Goal: Information Seeking & Learning: Learn about a topic

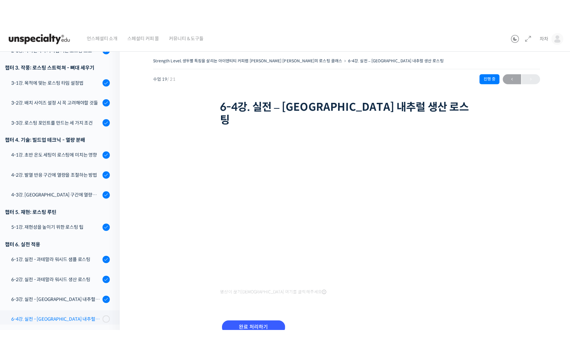
scroll to position [326, 0]
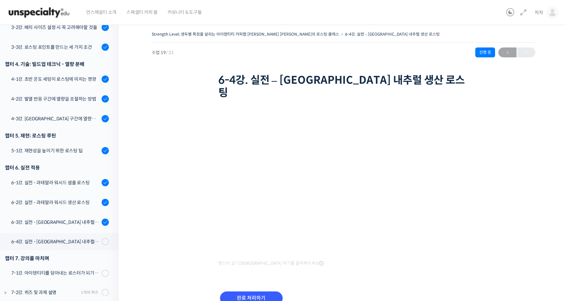
click at [169, 165] on div "Strength Level, 생두별 특징을 살리는 아이덴티티 커피랩 윤원균 대표의 로스팅 클래스 6-4강. 실전 – 에티오피아 내추럴 생산 로…" at bounding box center [343, 176] width 383 height 293
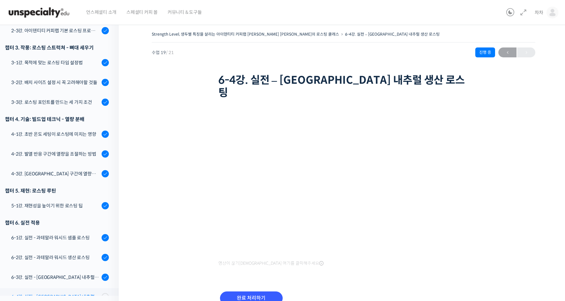
click at [67, 293] on div "6-4강. 실전 - 에티오피아 내추럴 생산 로스팅" at bounding box center [55, 296] width 88 height 7
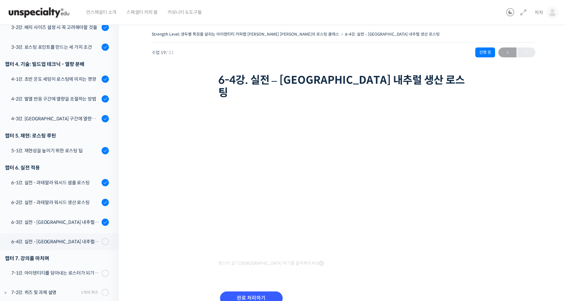
scroll to position [271, 0]
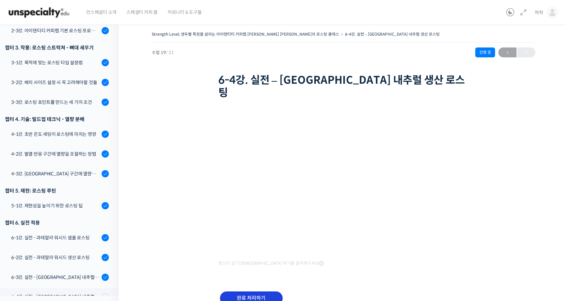
click at [252, 291] on input "완료 처리하기" at bounding box center [251, 298] width 63 height 14
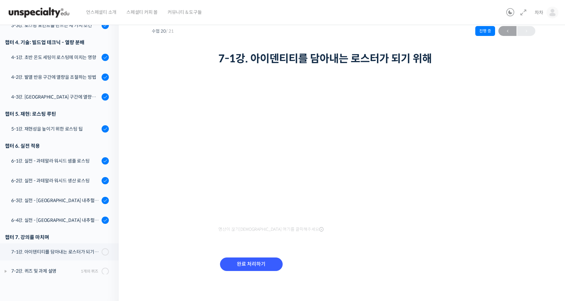
scroll to position [271, 0]
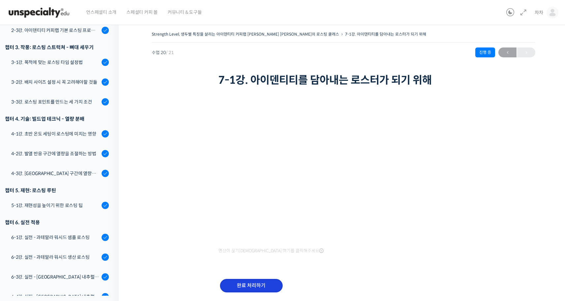
click at [246, 286] on input "완료 처리하기" at bounding box center [251, 286] width 63 height 14
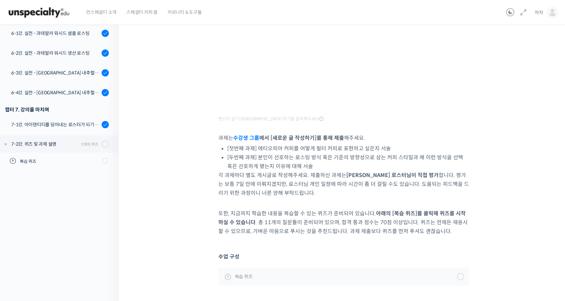
scroll to position [157, 0]
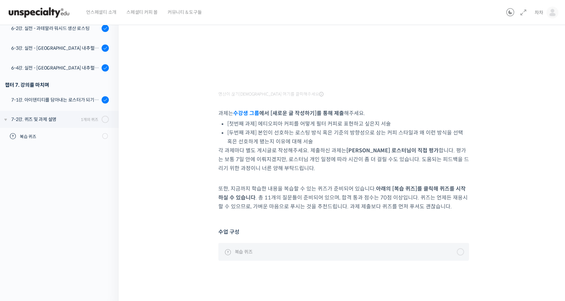
click at [430, 254] on link "복습 퀴즈" at bounding box center [343, 252] width 251 height 18
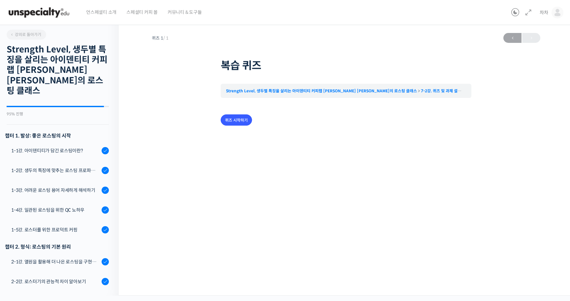
scroll to position [343, 0]
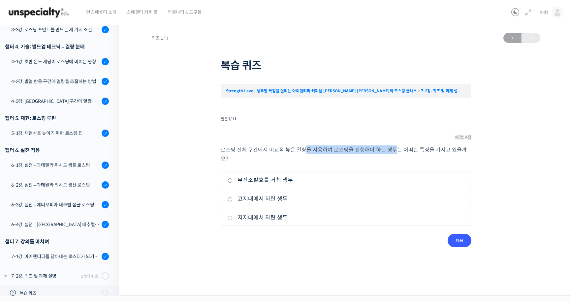
drag, startPoint x: 306, startPoint y: 146, endPoint x: 396, endPoint y: 148, distance: 90.0
click at [392, 148] on p "로스팅 전체 구간에서 비교적 높은 열량을 사용하여 로스팅을 진행해야 하는 생두는 어떠한 특징을 가지고 있을까요?" at bounding box center [346, 154] width 251 height 18
click at [412, 148] on span "로스팅 전체 구간에서 비교적 높은 열량을 사용하여 로스팅을 진행해야 하는 생두는 어떠한 특징을 가지고 있을까요?" at bounding box center [344, 154] width 246 height 16
drag, startPoint x: 321, startPoint y: 150, endPoint x: 451, endPoint y: 151, distance: 130.2
click at [451, 151] on span "로스팅 전체 구간에서 비교적 높은 열량을 사용하여 로스팅을 진행해야 하는 생두는 어떠한 특징을 가지고 있을까요?" at bounding box center [344, 154] width 246 height 16
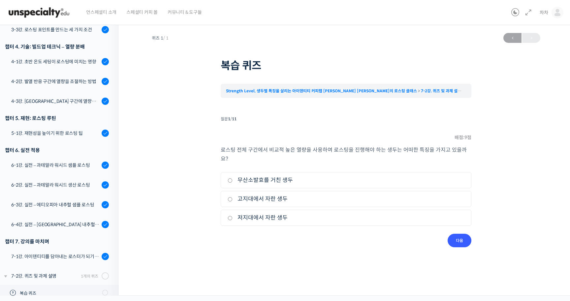
click at [401, 139] on li "질문 1 / 11 1 . 질문 배점: 9 점 로스팅 전체 구간에서 비교적 높은 열량을 사용하여 로스팅을 진행해야 하는 생두는 어떠한 특징을 가…" at bounding box center [346, 180] width 251 height 133
drag, startPoint x: 322, startPoint y: 150, endPoint x: 429, endPoint y: 146, distance: 107.2
click at [428, 146] on span "로스팅 전체 구간에서 비교적 높은 열량을 사용하여 로스팅을 진행해야 하는 생두는 어떠한 특징을 가지고 있을까요?" at bounding box center [344, 154] width 246 height 16
click at [364, 141] on li "질문 1 / 11 1 . 질문 배점: 9 점 로스팅 전체 구간에서 비교적 높은 열량을 사용하여 로스팅을 진행해야 하는 생두는 어떠한 특징을 가…" at bounding box center [346, 180] width 251 height 133
click at [290, 195] on label "고지대에서 자란 생두" at bounding box center [346, 199] width 237 height 9
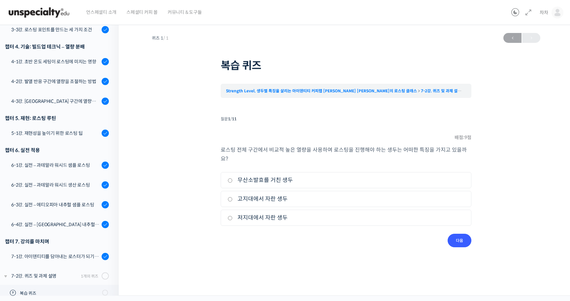
click at [232, 197] on input "고지대에서 자란 생두" at bounding box center [230, 199] width 5 height 4
radio input "true"
click at [459, 235] on input "다음" at bounding box center [459, 241] width 24 height 14
click at [322, 201] on label "구운 빵, 카라멜" at bounding box center [346, 199] width 237 height 9
click at [232, 201] on input "구운 빵, 카라멜" at bounding box center [230, 199] width 5 height 4
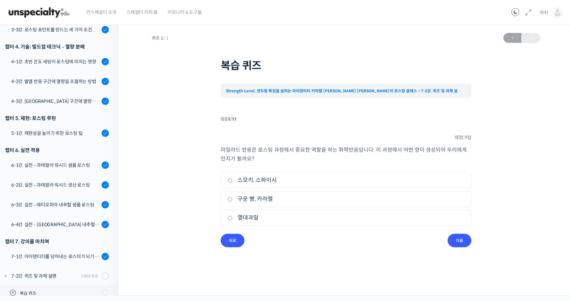
radio input "true"
click at [469, 244] on input "다음" at bounding box center [459, 241] width 24 height 14
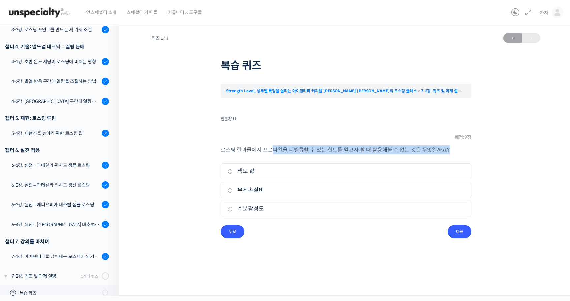
drag, startPoint x: 277, startPoint y: 150, endPoint x: 459, endPoint y: 154, distance: 182.4
click at [459, 154] on p "로스팅 결과물에서 프로파일을 디벨롭할 수 있는 힌트를 얻고자 할 때 활용해볼 수 없는 것은 무엇일까요?" at bounding box center [346, 149] width 251 height 9
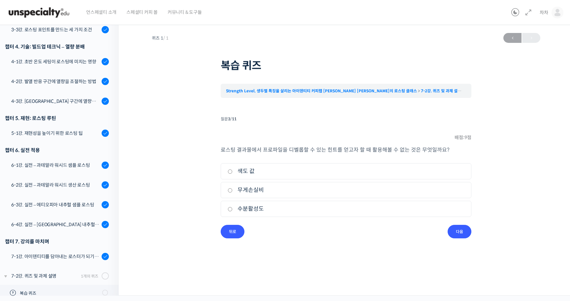
click at [304, 195] on li "2. 무게손실비" at bounding box center [346, 190] width 251 height 16
click at [267, 188] on label "무게손실비" at bounding box center [346, 190] width 237 height 9
click at [232, 188] on input "무게손실비" at bounding box center [230, 190] width 5 height 4
radio input "true"
click at [294, 205] on label "수분활성도" at bounding box center [346, 208] width 237 height 9
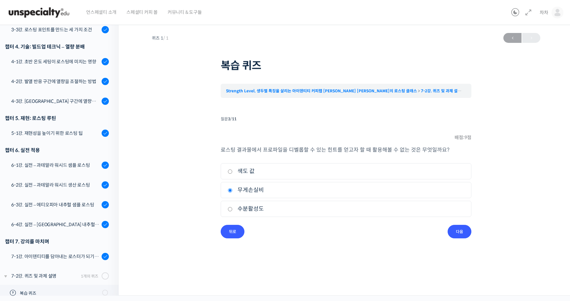
click at [232, 207] on input "수분활성도" at bounding box center [230, 209] width 5 height 4
radio input "true"
click at [462, 230] on input "다음" at bounding box center [459, 232] width 24 height 14
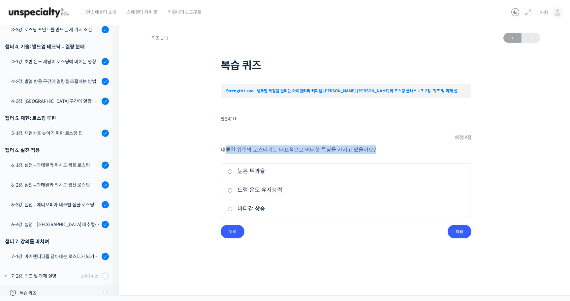
drag, startPoint x: 226, startPoint y: 149, endPoint x: 406, endPoint y: 153, distance: 180.4
click at [405, 153] on p "대류열 위주의 로스터기는 대표적으로 어떠한 특징을 가지고 있을까요?" at bounding box center [346, 149] width 251 height 9
click at [406, 153] on p "대류열 위주의 로스터기는 대표적으로 어떠한 특징을 가지고 있을까요?" at bounding box center [346, 149] width 251 height 9
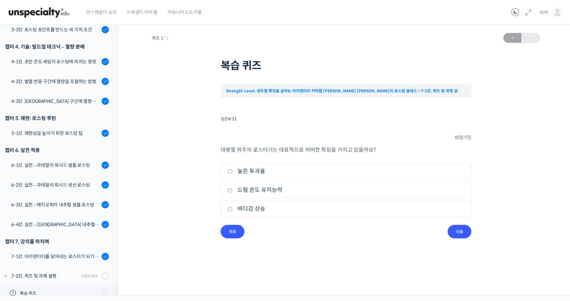
click at [298, 173] on label "높은 투과율" at bounding box center [346, 171] width 237 height 9
click at [232, 173] on input "높은 투과율" at bounding box center [230, 171] width 5 height 4
radio input "true"
click at [463, 230] on input "다음" at bounding box center [459, 232] width 24 height 14
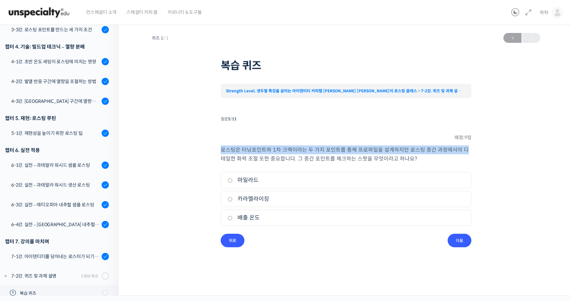
drag, startPoint x: 219, startPoint y: 148, endPoint x: 461, endPoint y: 150, distance: 241.7
click at [461, 150] on div "퀴즈 1 / 1 ← 이전 복습 퀴즈 Strength Level, 생두별 특징을 살리는 아이덴티티 커피랩 윤원균 대표의 로스팅 클래스 7-2강.…" at bounding box center [346, 139] width 388 height 218
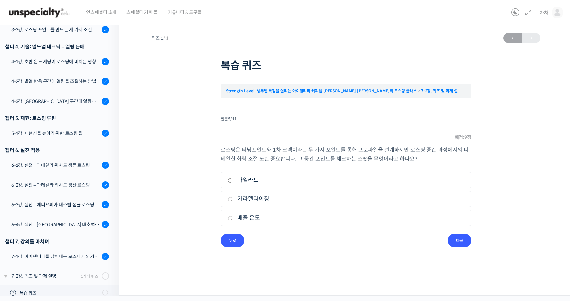
click at [448, 160] on p "로스팅은 터닝포인트와 1차 크랙이라는 두 가지 포인트를 통해 프로파일을 설계하지만 로스팅 중간 과정에서의 디테일한 화력 조절 또한 중요합니다.…" at bounding box center [346, 154] width 251 height 18
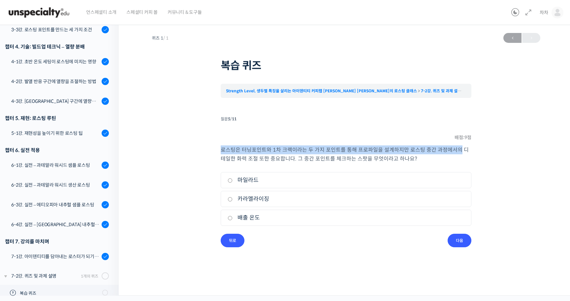
drag, startPoint x: 218, startPoint y: 150, endPoint x: 456, endPoint y: 151, distance: 238.1
click at [456, 151] on div "퀴즈 1 / 1 ← 이전 복습 퀴즈 Strength Level, 생두별 특징을 살리는 아이덴티티 커피랩 윤원균 대표의 로스팅 클래스 7-2강.…" at bounding box center [346, 139] width 388 height 218
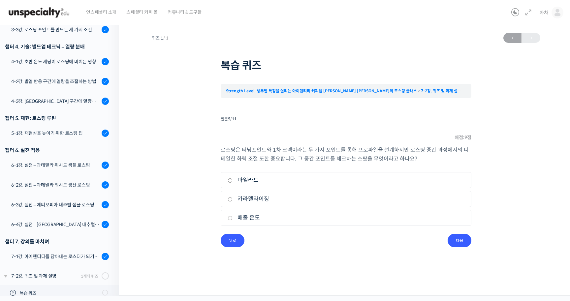
drag, startPoint x: 450, startPoint y: 158, endPoint x: 439, endPoint y: 160, distance: 11.4
click at [450, 158] on p "로스팅은 터닝포인트와 1차 크랙이라는 두 가지 포인트를 통해 프로파일을 설계하지만 로스팅 중간 과정에서의 디테일한 화력 조절 또한 중요합니다.…" at bounding box center [346, 154] width 251 height 18
click at [243, 177] on label "마일라드" at bounding box center [346, 180] width 237 height 9
click at [232, 178] on input "마일라드" at bounding box center [230, 180] width 5 height 4
radio input "true"
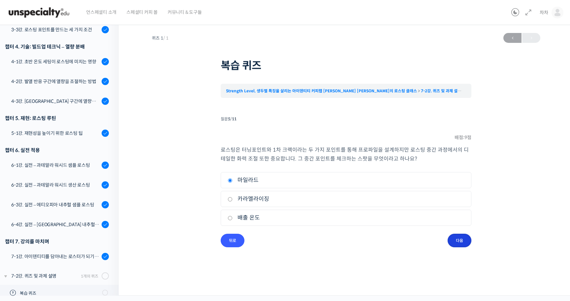
click at [455, 238] on input "다음" at bounding box center [459, 241] width 24 height 14
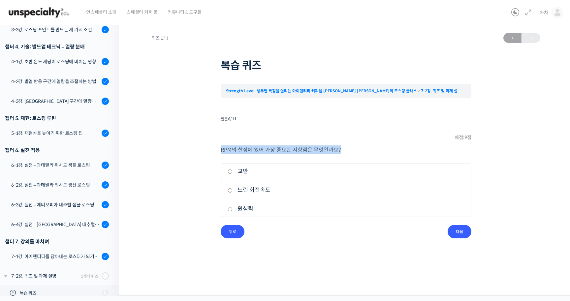
drag, startPoint x: 220, startPoint y: 151, endPoint x: 366, endPoint y: 151, distance: 145.7
click at [366, 151] on p "RPM의 설정에 있어 가장 중요한 지향점은 무엇일까요?" at bounding box center [346, 149] width 251 height 9
drag, startPoint x: 229, startPoint y: 148, endPoint x: 348, endPoint y: 148, distance: 118.7
click at [347, 148] on p "RPM의 설정에 있어 가장 중요한 지향점은 무엇일까요?" at bounding box center [346, 149] width 251 height 9
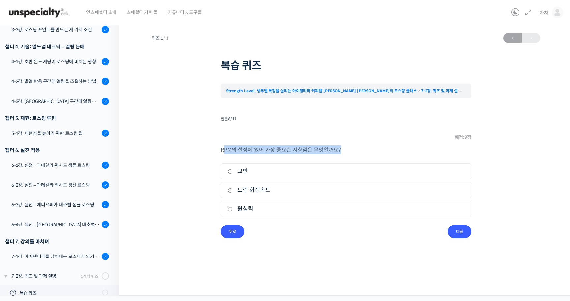
click at [354, 148] on p "RPM의 설정에 있어 가장 중요한 지향점은 무엇일까요?" at bounding box center [346, 149] width 251 height 9
click at [252, 172] on label "교반" at bounding box center [346, 171] width 237 height 9
click at [232, 172] on input "교반" at bounding box center [230, 171] width 5 height 4
radio input "true"
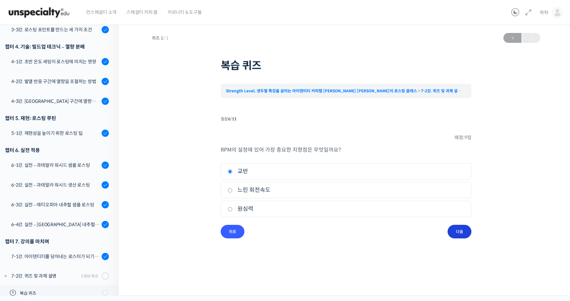
click at [461, 229] on input "다음" at bounding box center [459, 232] width 24 height 14
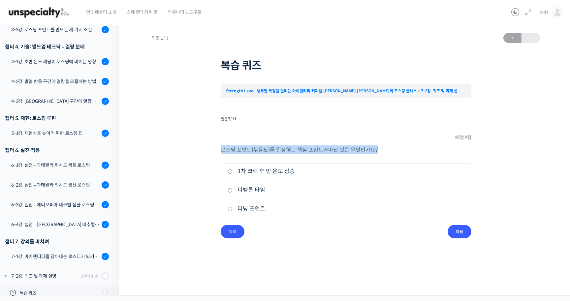
drag, startPoint x: 222, startPoint y: 149, endPoint x: 388, endPoint y: 152, distance: 165.9
click at [384, 152] on p "로스팅 포인트(볶음도)를 결정하는 핵심 포인트가 아닌 것 은 무엇인가요?" at bounding box center [346, 149] width 251 height 9
click at [390, 152] on p "로스팅 포인트(볶음도)를 결정하는 핵심 포인트가 아닌 것 은 무엇인가요?" at bounding box center [346, 149] width 251 height 9
drag, startPoint x: 237, startPoint y: 152, endPoint x: 413, endPoint y: 147, distance: 176.5
click at [411, 147] on p "로스팅 포인트(볶음도)를 결정하는 핵심 포인트가 아닌 것 은 무엇인가요?" at bounding box center [346, 149] width 251 height 9
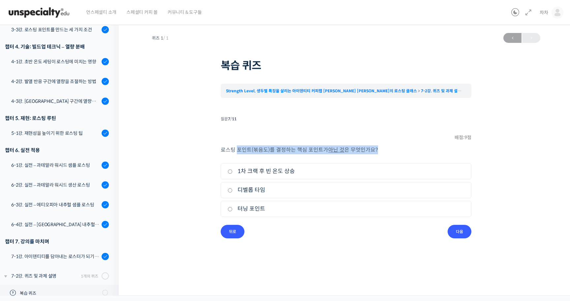
click at [413, 147] on p "로스팅 포인트(볶음도)를 결정하는 핵심 포인트가 아닌 것 은 무엇인가요?" at bounding box center [346, 149] width 251 height 9
click at [314, 215] on li "3. 터닝 포인트" at bounding box center [346, 209] width 251 height 16
click at [320, 208] on label "터닝 포인트" at bounding box center [346, 208] width 237 height 9
click at [232, 208] on input "터닝 포인트" at bounding box center [230, 209] width 5 height 4
radio input "true"
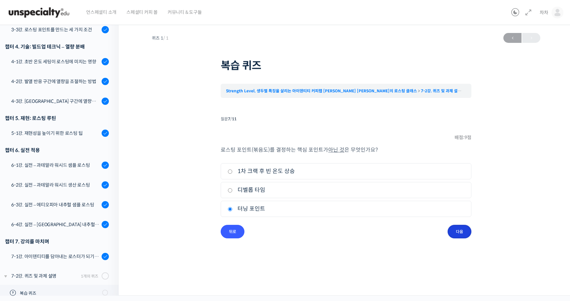
click at [465, 228] on input "다음" at bounding box center [459, 232] width 24 height 14
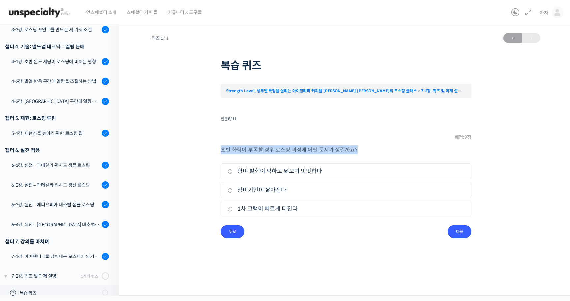
drag, startPoint x: 215, startPoint y: 148, endPoint x: 376, endPoint y: 151, distance: 160.9
click at [371, 151] on div "퀴즈 1 / 1 ← 이전 복습 퀴즈 Strength Level, 생두별 특징을 살리는 아이덴티티 커피랩 윤원균 대표의 로스팅 클래스 7-2강.…" at bounding box center [346, 134] width 388 height 209
click at [376, 151] on p "초반 화력이 부족할 경우 로스팅 과정에 어떤 문제가 생길까요?" at bounding box center [346, 149] width 251 height 9
click at [339, 174] on label "향미 발현이 약하고 떫으며 밋밋하다" at bounding box center [346, 171] width 237 height 9
click at [232, 174] on input "향미 발현이 약하고 떫으며 밋밋하다" at bounding box center [230, 171] width 5 height 4
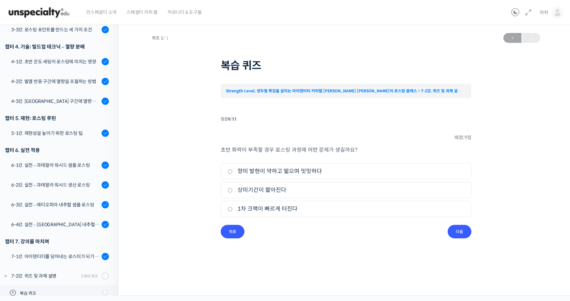
radio input "true"
click at [458, 228] on input "다음" at bounding box center [459, 232] width 24 height 14
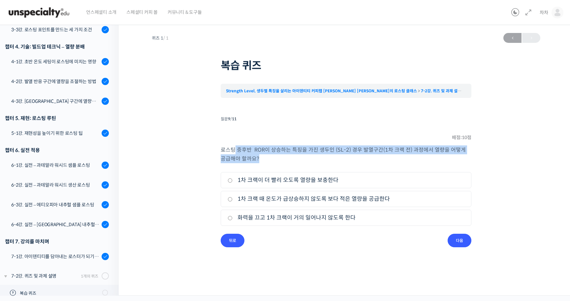
drag, startPoint x: 233, startPoint y: 146, endPoint x: 410, endPoint y: 155, distance: 176.9
click at [402, 154] on p "로스팅 중후반 ROR이 상승하는 특징을 가진 생두인 (SL-2) 경우 발열구간(1차 크랙 전) 과정에서 열량을 어떻게 공급해야 할까요?" at bounding box center [346, 154] width 251 height 18
click at [414, 155] on p "로스팅 중후반 ROR이 상승하는 특징을 가진 생두인 (SL-2) 경우 발열구간(1차 크랙 전) 과정에서 열량을 어떻게 공급해야 할까요?" at bounding box center [346, 154] width 251 height 18
drag, startPoint x: 288, startPoint y: 146, endPoint x: 430, endPoint y: 154, distance: 142.7
click at [427, 154] on p "로스팅 중후반 ROR이 상승하는 특징을 가진 생두인 (SL-2) 경우 발열구간(1차 크랙 전) 과정에서 열량을 어떻게 공급해야 할까요?" at bounding box center [346, 154] width 251 height 18
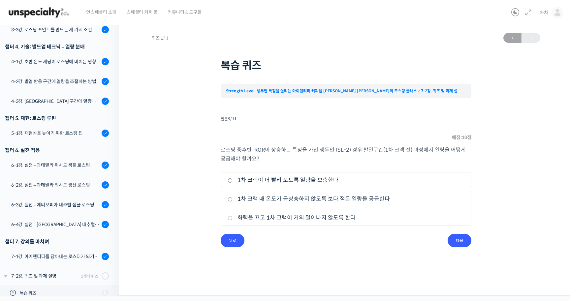
click at [430, 155] on p "로스팅 중후반 ROR이 상승하는 특징을 가진 생두인 (SL-2) 경우 발열구간(1차 크랙 전) 과정에서 열량을 어떻게 공급해야 할까요?" at bounding box center [346, 154] width 251 height 18
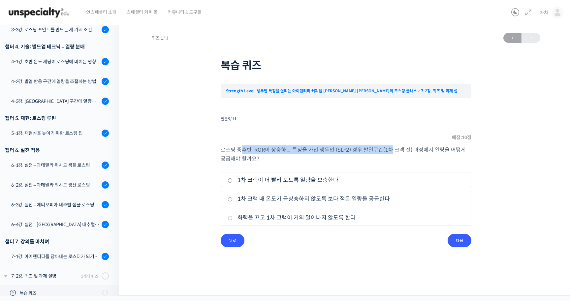
drag, startPoint x: 248, startPoint y: 151, endPoint x: 387, endPoint y: 149, distance: 139.8
click at [387, 149] on span "로스팅 중후반 ROR이 상승하는 특징을 가진 생두인 (SL-2) 경우 발열구간(1차 크랙 전) 과정에서 열량을 어떻게 공급해야 할까요?" at bounding box center [343, 154] width 245 height 16
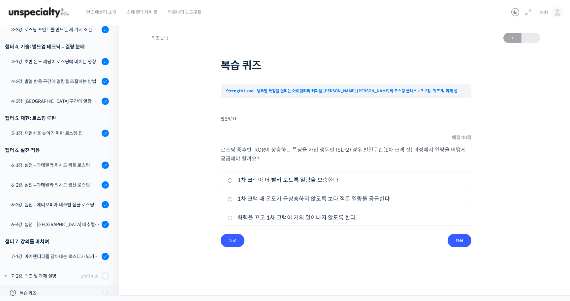
click at [377, 159] on p "로스팅 중후반 ROR이 상승하는 특징을 가진 생두인 (SL-2) 경우 발열구간(1차 크랙 전) 과정에서 열량을 어떻게 공급해야 할까요?" at bounding box center [346, 154] width 251 height 18
drag, startPoint x: 352, startPoint y: 152, endPoint x: 426, endPoint y: 155, distance: 73.6
click at [422, 153] on p "로스팅 중후반 ROR이 상승하는 특징을 가진 생두인 (SL-2) 경우 발열구간(1차 크랙 전) 과정에서 열량을 어떻게 공급해야 할까요?" at bounding box center [346, 154] width 251 height 18
click at [431, 156] on p "로스팅 중후반 ROR이 상승하는 특징을 가진 생두인 (SL-2) 경우 발열구간(1차 크랙 전) 과정에서 열량을 어떻게 공급해야 할까요?" at bounding box center [346, 154] width 251 height 18
click at [339, 198] on label "1차 크랙 때 온도가 급상승하지 않도록 보다 적은 열량을 공급한다" at bounding box center [346, 199] width 237 height 9
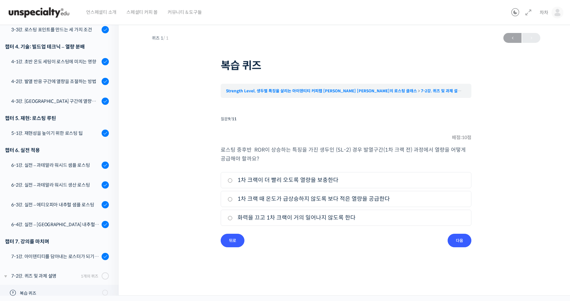
click at [232, 198] on input "1차 크랙 때 온도가 급상승하지 않도록 보다 적은 열량을 공급한다" at bounding box center [230, 199] width 5 height 4
radio input "true"
click at [454, 234] on input "다음" at bounding box center [459, 241] width 24 height 14
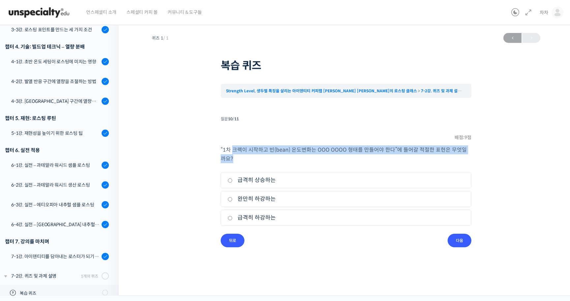
drag, startPoint x: 232, startPoint y: 149, endPoint x: 356, endPoint y: 156, distance: 123.8
click at [356, 156] on p "“1차 크랙이 시작하고 빈(bean) 온도변화는 OOO OOOO 형태를 만들어야 한다”에 들어갈 적절한 표현은 무엇일까요?" at bounding box center [346, 154] width 251 height 18
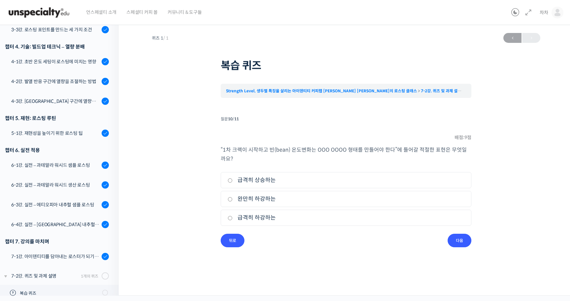
drag, startPoint x: 358, startPoint y: 156, endPoint x: 371, endPoint y: 155, distance: 12.9
click at [358, 156] on p "“1차 크랙이 시작하고 빈(bean) 온도변화는 OOO OOOO 형태를 만들어야 한다”에 들어갈 적절한 표현은 무엇일까요?" at bounding box center [346, 154] width 251 height 18
click at [273, 202] on label "완만히 하강하는" at bounding box center [346, 199] width 237 height 9
click at [232, 201] on input "완만히 하강하는" at bounding box center [230, 199] width 5 height 4
radio input "true"
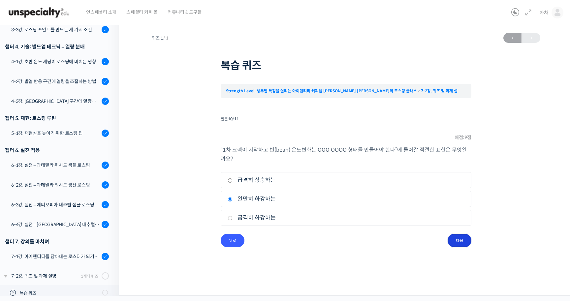
click at [463, 240] on input "다음" at bounding box center [459, 241] width 24 height 14
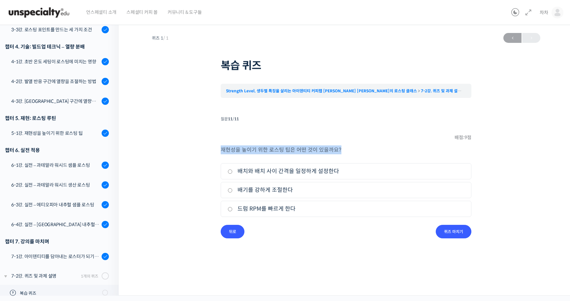
drag, startPoint x: 216, startPoint y: 150, endPoint x: 360, endPoint y: 150, distance: 144.4
click at [359, 150] on div "퀴즈 1 / 1 ← 이전 복습 퀴즈 Strength Level, 생두별 특징을 살리는 아이덴티티 커피랩 윤원균 대표의 로스팅 클래스 7-2강.…" at bounding box center [346, 134] width 388 height 209
click at [360, 150] on p "재현성을 높이기 위한 로스팅 팁은 어떤 것이 있을까요?" at bounding box center [346, 149] width 251 height 9
click at [323, 173] on label "배치와 배치 사이 간격을 일정하게 설정한다" at bounding box center [346, 171] width 237 height 9
click at [232, 173] on input "배치와 배치 사이 간격을 일정하게 설정한다" at bounding box center [230, 171] width 5 height 4
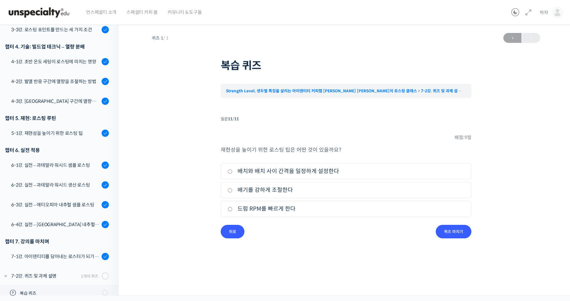
radio input "true"
click at [457, 230] on input "퀴즈 마치기" at bounding box center [454, 232] width 36 height 14
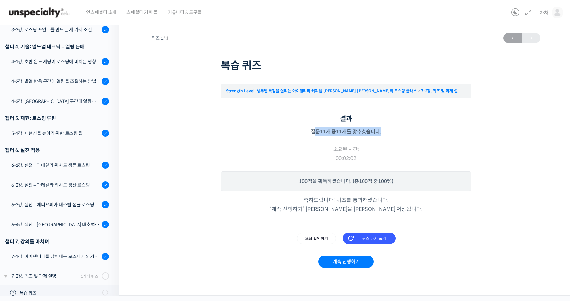
drag, startPoint x: 329, startPoint y: 131, endPoint x: 412, endPoint y: 134, distance: 82.5
click at [406, 133] on p "질문 11 개 중 11 개를 맞추셨습니다." at bounding box center [346, 131] width 251 height 9
click at [412, 134] on p "질문 11 개 중 11 개를 맞추셨습니다." at bounding box center [346, 131] width 251 height 9
click at [359, 260] on link "계속 진행하기" at bounding box center [345, 262] width 55 height 13
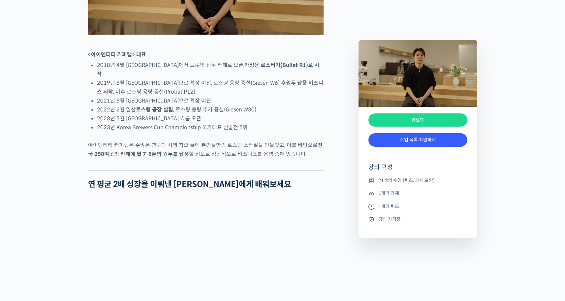
scroll to position [658, 0]
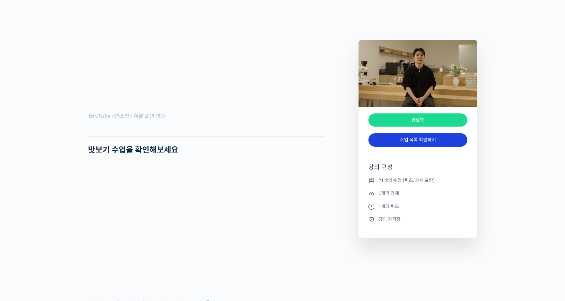
click at [442, 142] on link "수업 목록 확인하기" at bounding box center [417, 140] width 99 height 14
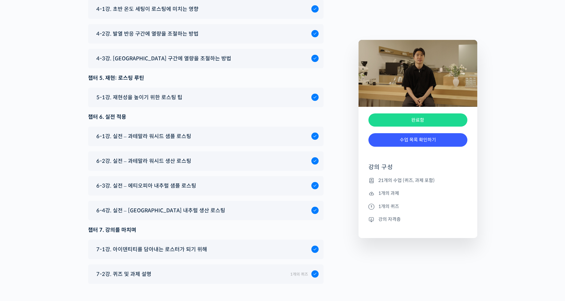
scroll to position [3881, 0]
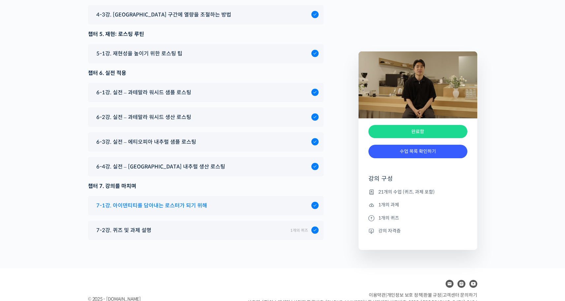
click at [226, 201] on div "7-1강. 아이덴티티를 담아내는 로스터가 되기 위해" at bounding box center [202, 205] width 218 height 9
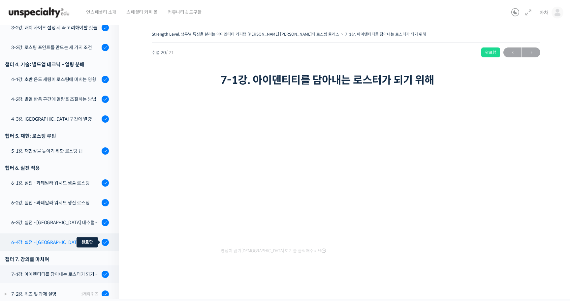
scroll to position [327, 0]
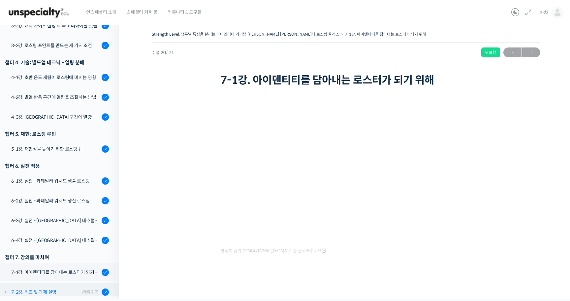
click at [62, 283] on link "7-2강. 퀴즈 및 과제 설명 1개의 퀴즈" at bounding box center [58, 292] width 122 height 18
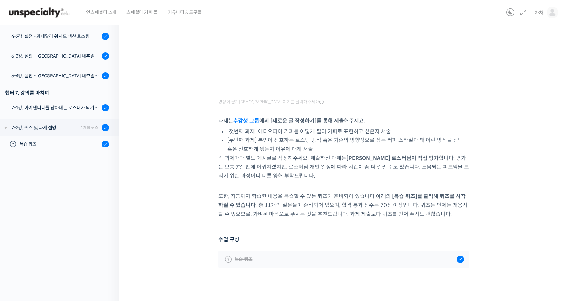
scroll to position [157, 0]
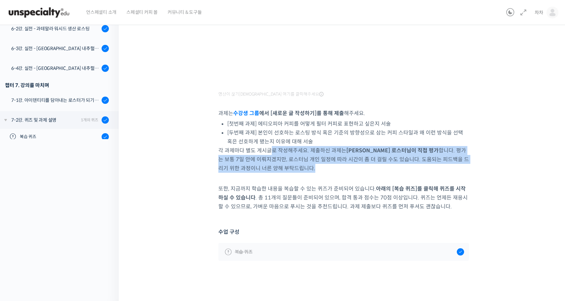
drag, startPoint x: 274, startPoint y: 153, endPoint x: 359, endPoint y: 167, distance: 86.2
click at [349, 165] on p "각 과제마다 별도 게시글로 작성해주세요. 제출하신 과제는 윤원균 로스터님이 직접 평가 합니다. 평가는 보통 7일 안에 이뤄지겠지만, 로스터님 …" at bounding box center [343, 159] width 251 height 27
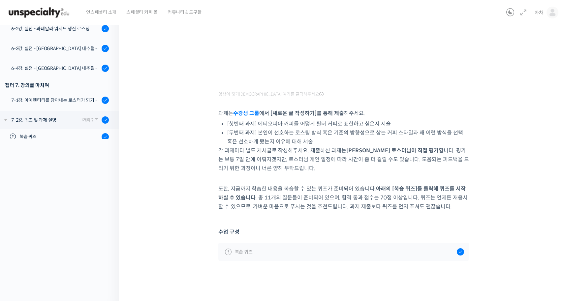
click at [372, 172] on div "영상이 끊기신다면 여기를 클릭해주세요 과제는 수강생 그룹 에서 [새로운 글 작성하기]를 통해 제출 해주세요. [첫번째 과제] 에티오피아 커피를…" at bounding box center [343, 78] width 251 height 266
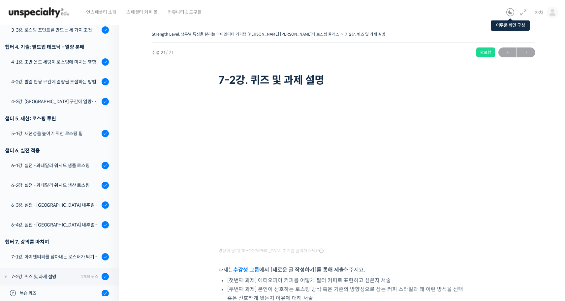
click at [511, 12] on icon at bounding box center [510, 13] width 8 height 8
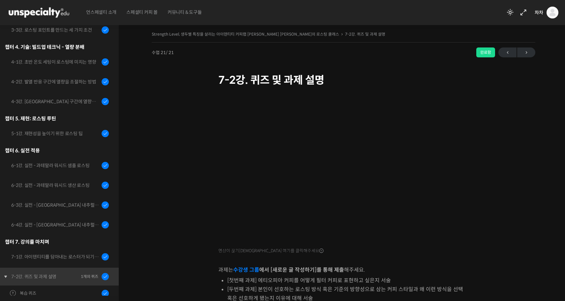
click at [39, 17] on img at bounding box center [39, 13] width 65 height 20
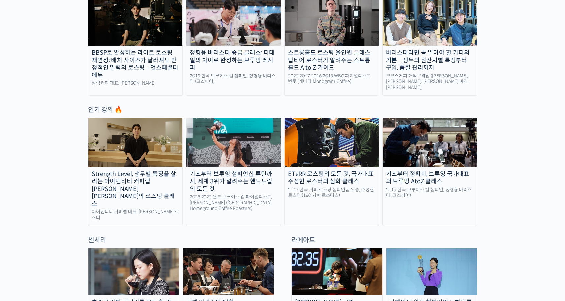
scroll to position [240, 0]
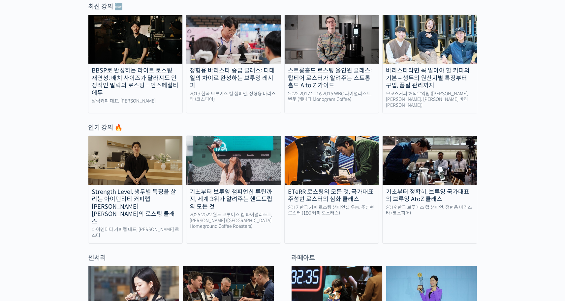
click at [153, 81] on div "BBSP로 완성하는 라이트 로스팅 재연성: 배치 사이즈가 달라져도 안정적인 말릭의 로스팅 – 언스페셜티 에듀" at bounding box center [135, 82] width 94 height 30
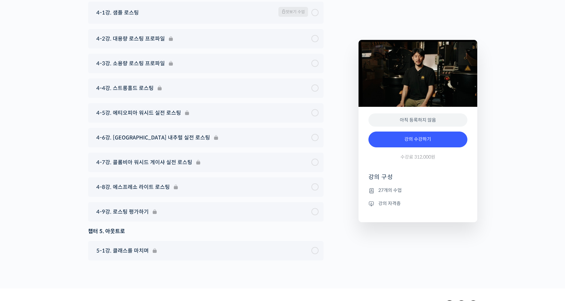
scroll to position [3031, 0]
